Goal: Information Seeking & Learning: Learn about a topic

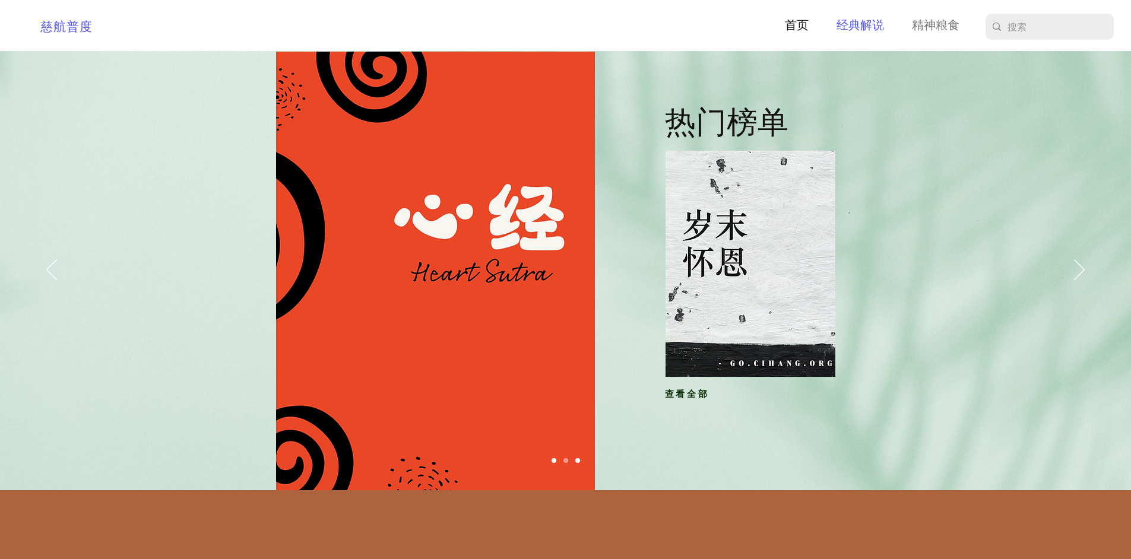
click at [866, 25] on p "经典解说" at bounding box center [860, 26] width 59 height 18
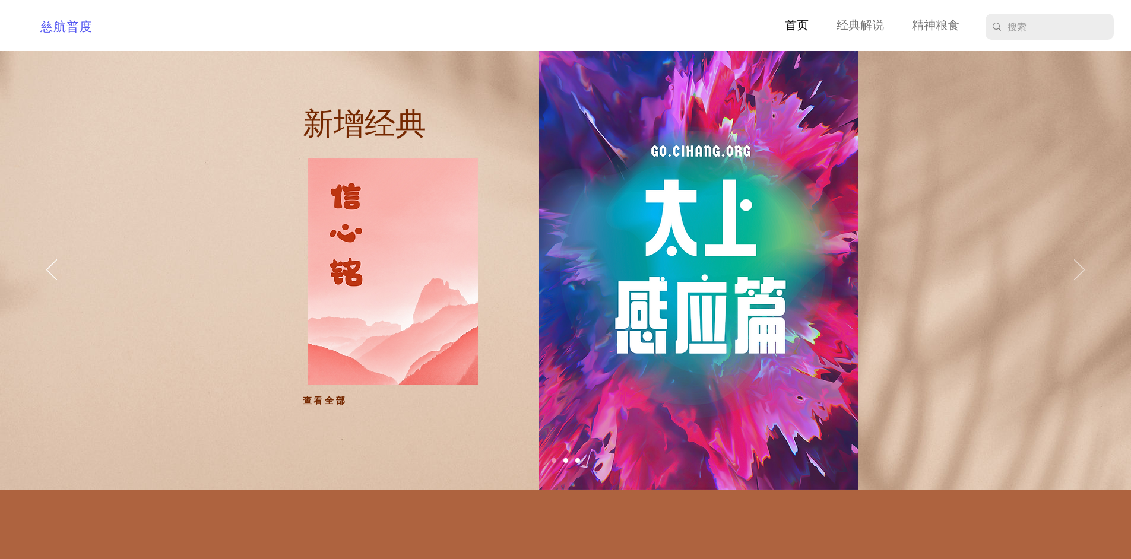
click at [1080, 261] on icon "下一步" at bounding box center [1079, 269] width 11 height 21
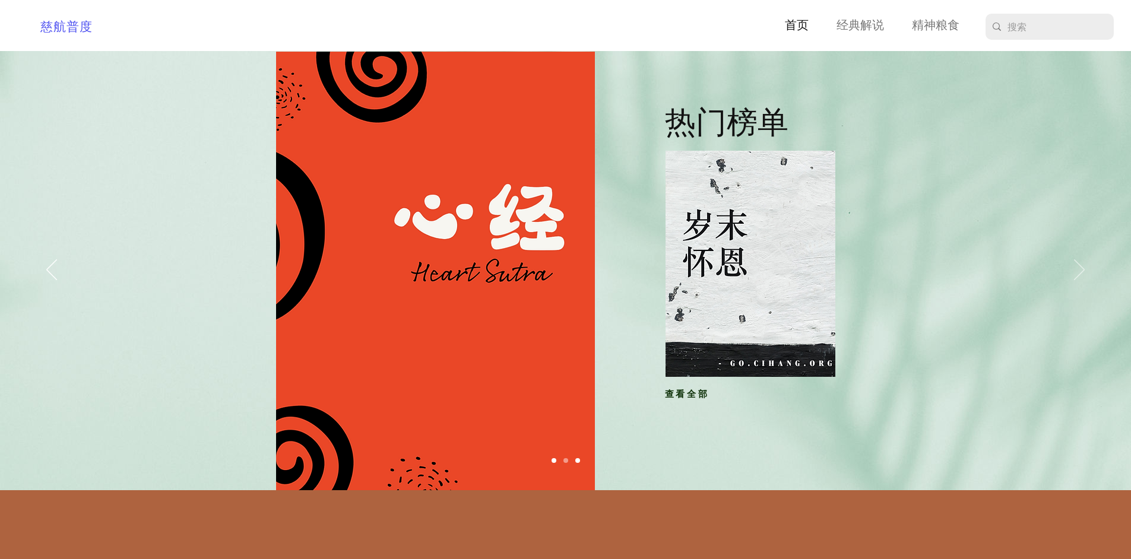
click at [1080, 264] on icon "下一步" at bounding box center [1079, 269] width 11 height 21
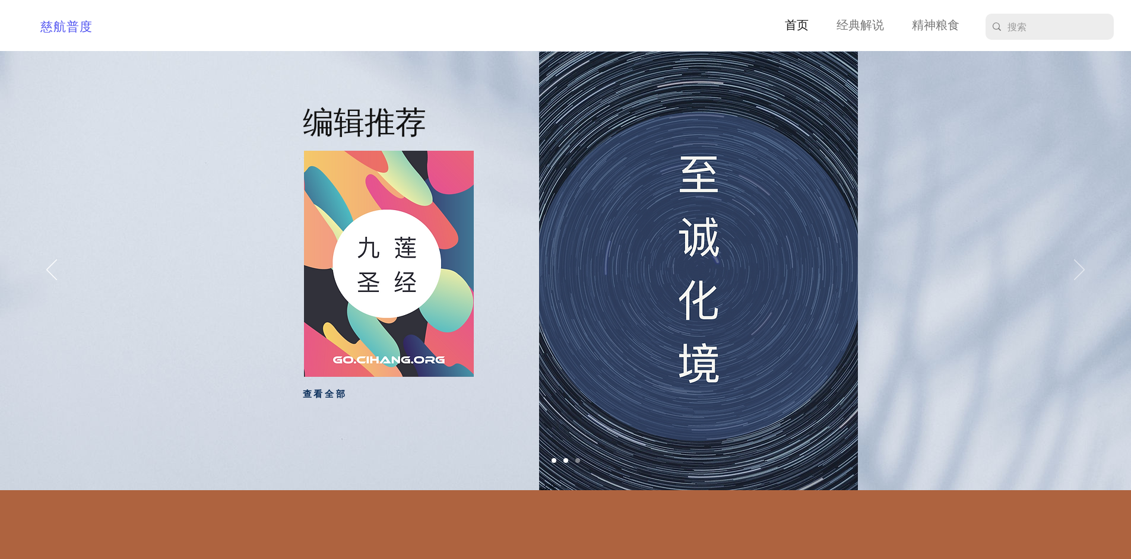
click at [1080, 264] on icon "下一步" at bounding box center [1079, 269] width 11 height 21
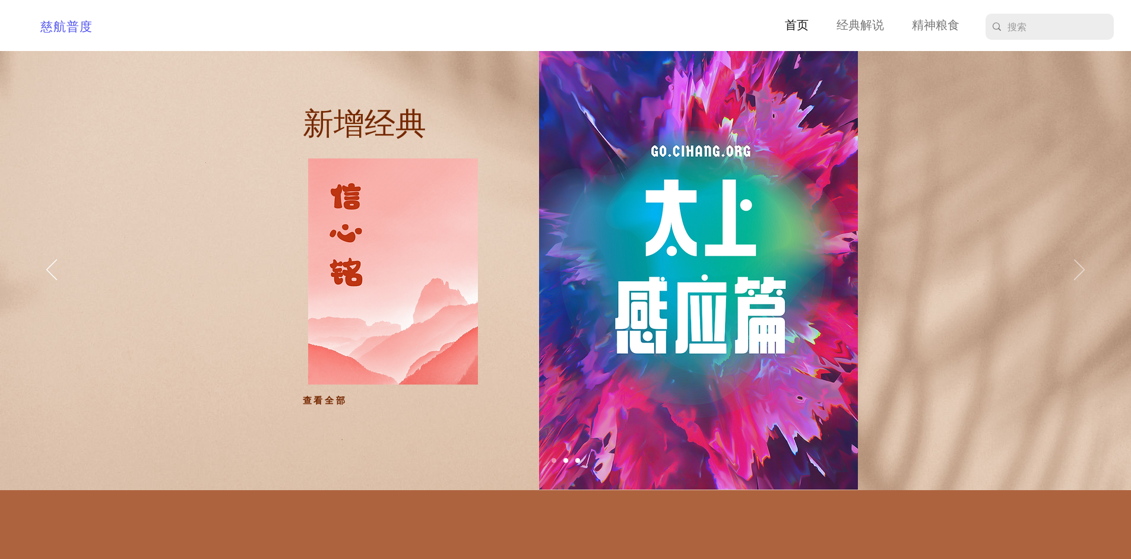
click at [1080, 264] on icon "下一步" at bounding box center [1079, 269] width 11 height 21
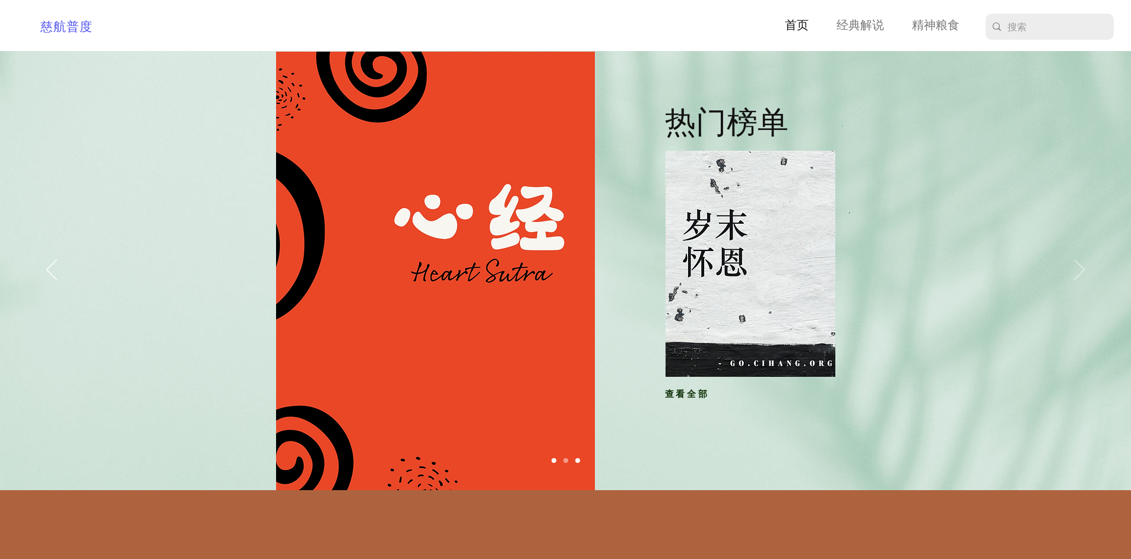
click at [1080, 264] on icon "下一步" at bounding box center [1079, 269] width 11 height 21
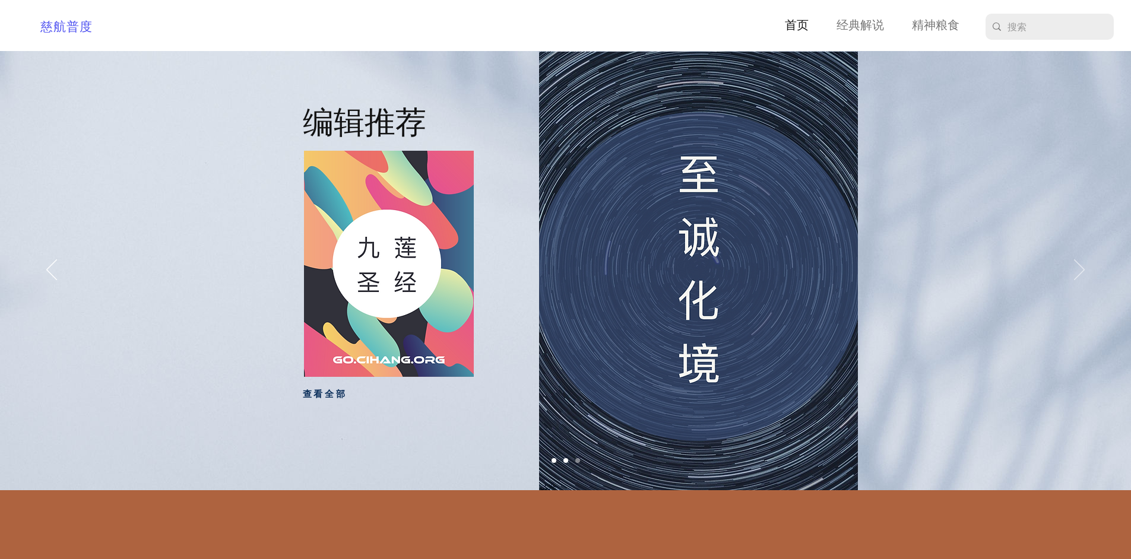
click at [1080, 264] on icon "下一步" at bounding box center [1079, 269] width 11 height 21
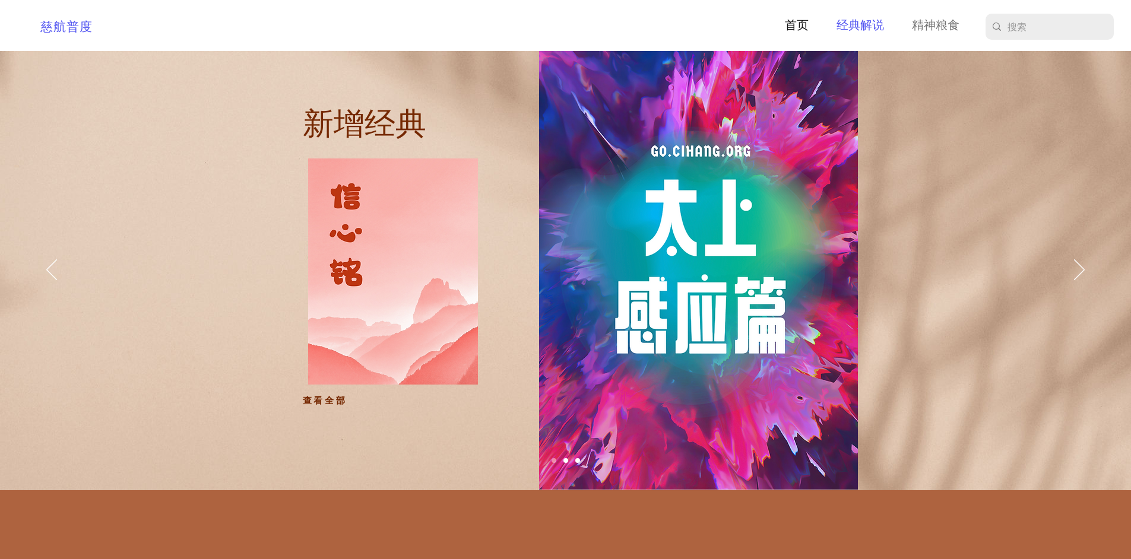
click at [847, 29] on p "经典解说" at bounding box center [860, 26] width 59 height 18
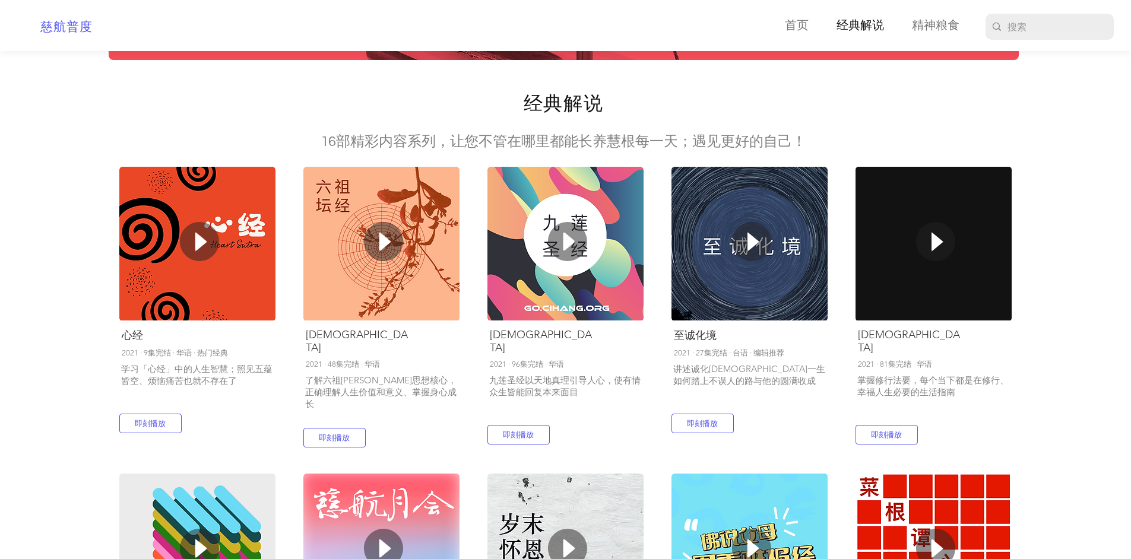
scroll to position [178, 0]
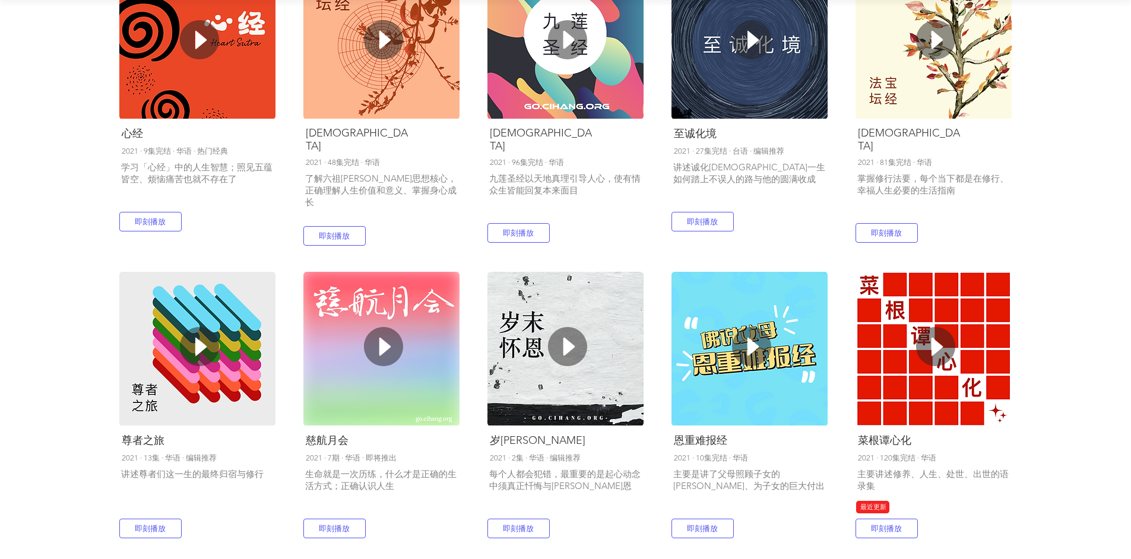
scroll to position [534, 0]
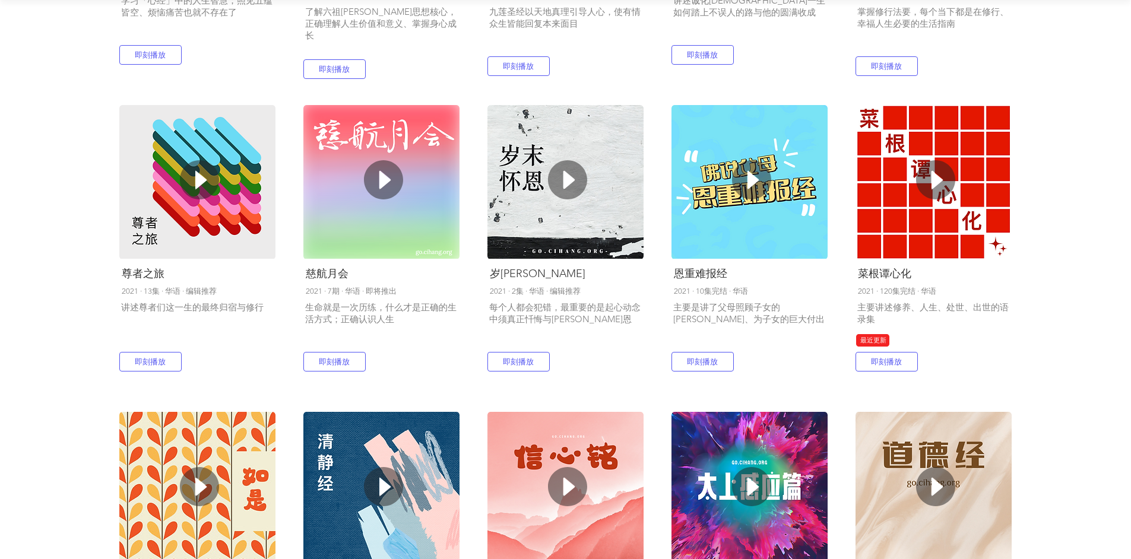
click at [143, 308] on span "讲述尊者们这一生的最终归宿与修行" at bounding box center [192, 307] width 143 height 11
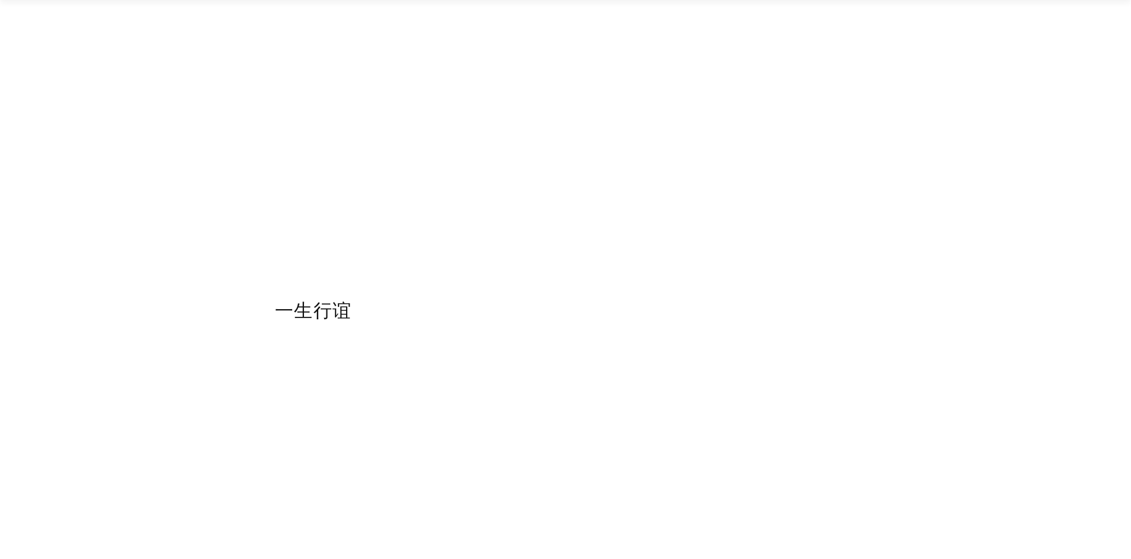
scroll to position [608, 0]
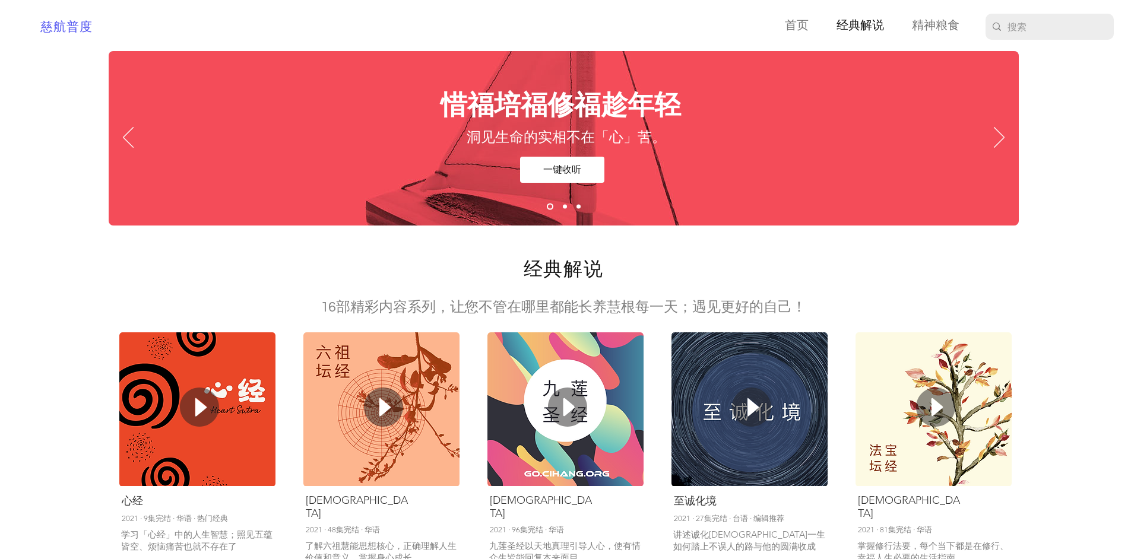
click at [1036, 238] on div "main content" at bounding box center [565, 146] width 1131 height 191
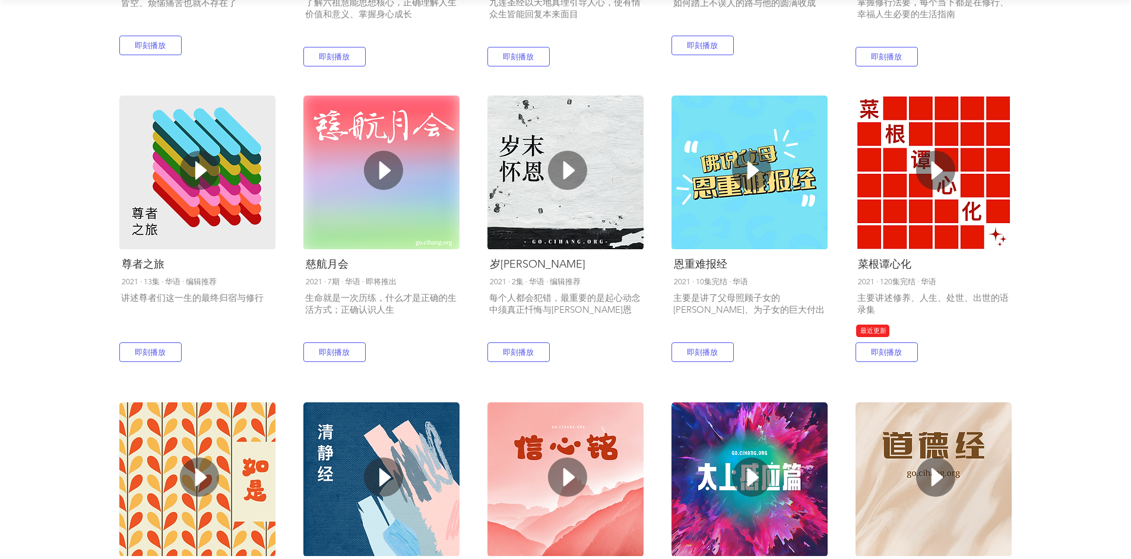
scroll to position [713, 0]
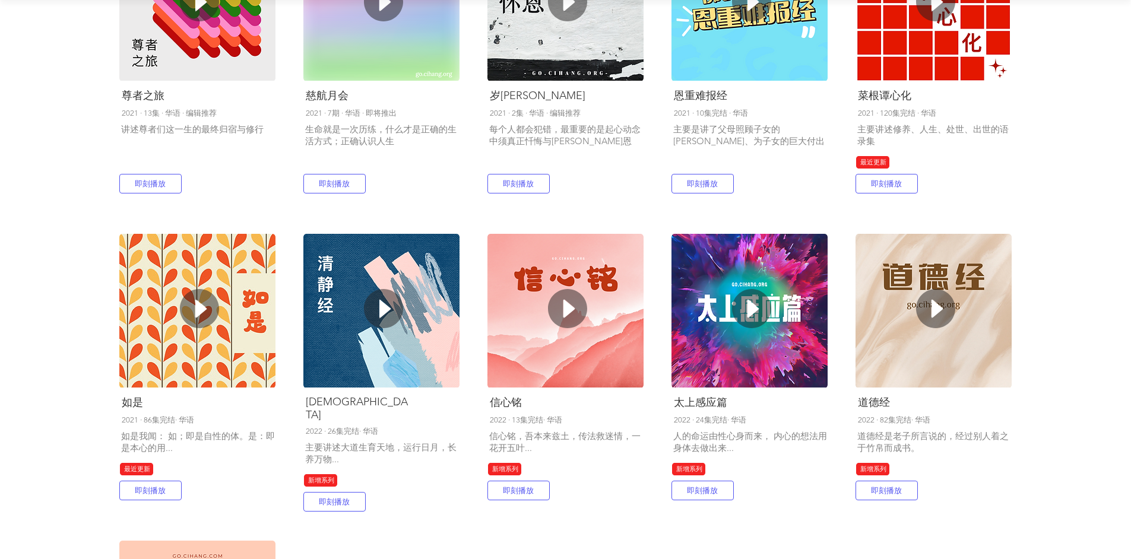
click at [1073, 176] on fluid-columns-repeater "热门搜寻 心经 2021 · 9集完结 · 华语 · 热门经典 学习「心经」中的人生智慧；照见五蕴皆空、烦恼痛苦也就不存在了 即刻播放 经典解说 [DEMOG…" at bounding box center [566, 214] width 1016 height 1210
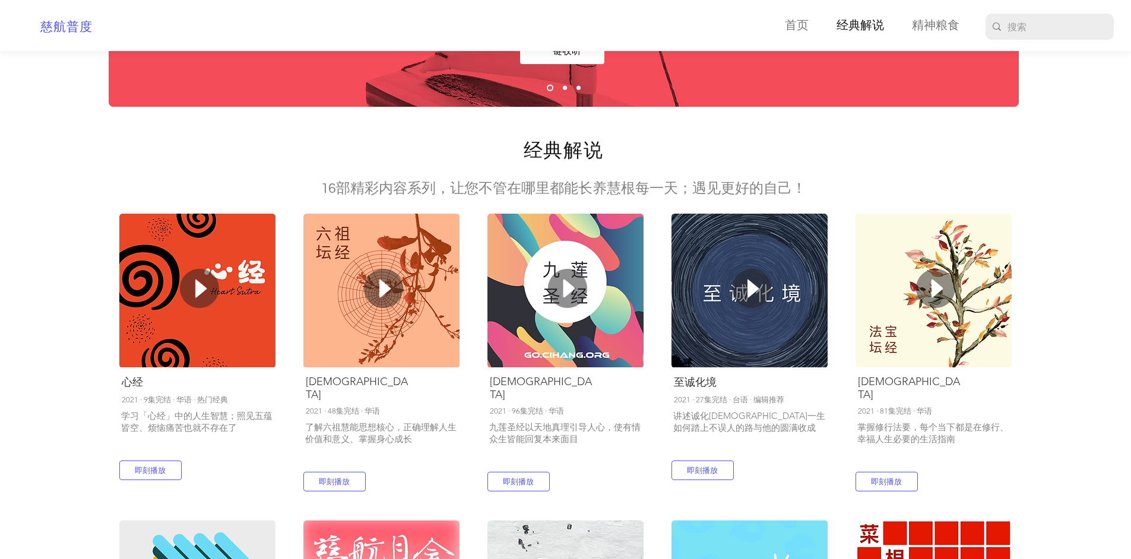
scroll to position [0, 0]
